Goal: Task Accomplishment & Management: Manage account settings

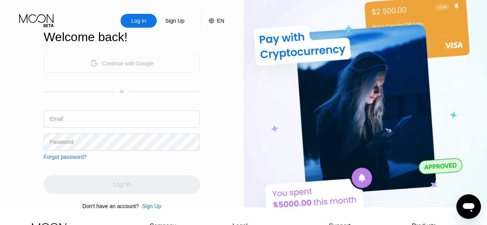
click at [107, 64] on div "Continue with Google" at bounding box center [128, 63] width 52 height 6
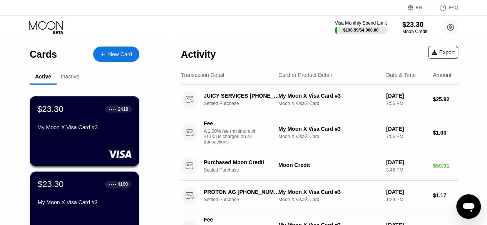
click at [58, 139] on div "$23.30 ● ● ● ● 2418 My Moon X Visa Card #3" at bounding box center [85, 131] width 110 height 70
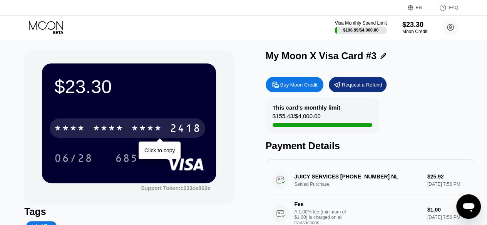
click at [149, 125] on div "* * * *" at bounding box center [146, 129] width 31 height 12
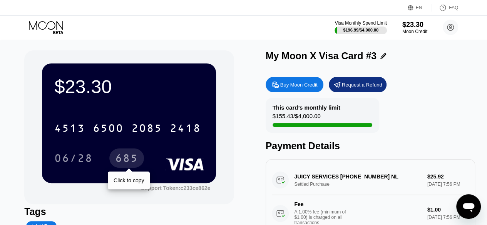
click at [129, 160] on div "685" at bounding box center [126, 159] width 23 height 12
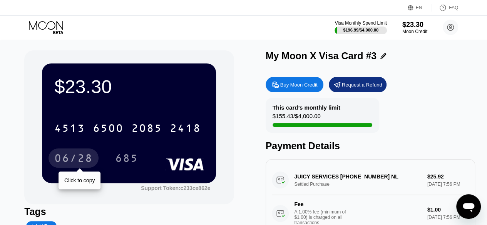
click at [63, 156] on div "06/28" at bounding box center [73, 159] width 38 height 12
